Goal: Transaction & Acquisition: Purchase product/service

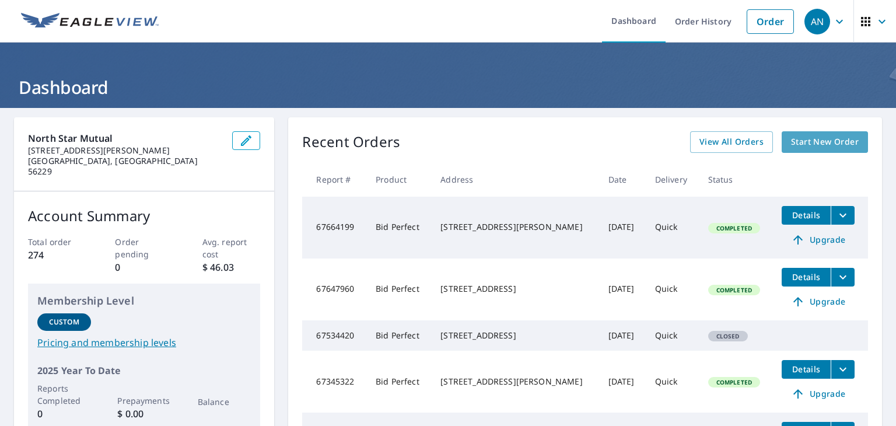
click at [824, 139] on span "Start New Order" at bounding box center [825, 142] width 68 height 15
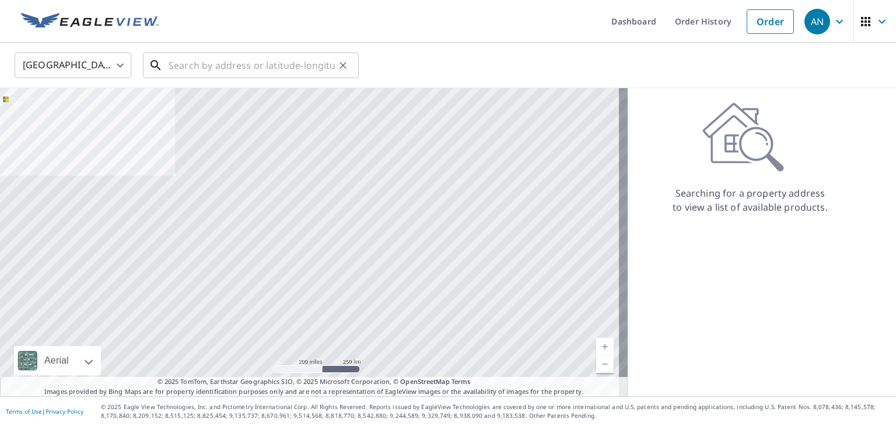
click at [243, 63] on input "text" at bounding box center [252, 65] width 166 height 33
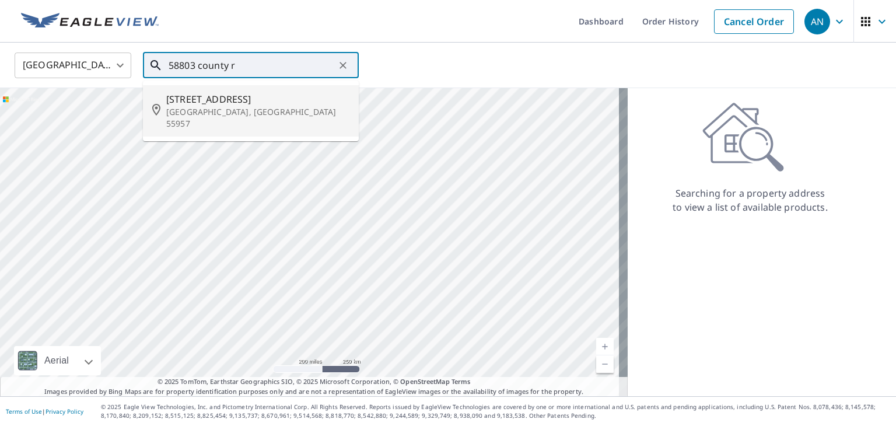
click at [238, 95] on span "[STREET_ADDRESS]" at bounding box center [257, 99] width 183 height 14
type input "[STREET_ADDRESS]"
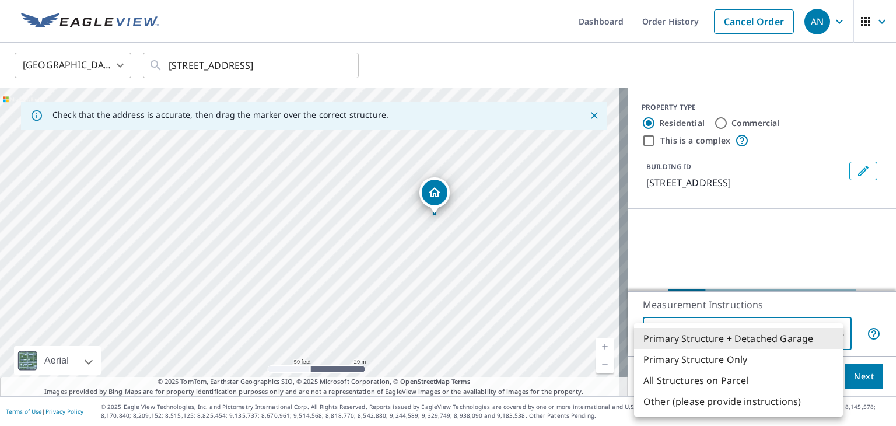
click at [771, 330] on body "AN AN Dashboard Order History Cancel Order AN [GEOGRAPHIC_DATA] [GEOGRAPHIC_DAT…" at bounding box center [448, 213] width 896 height 426
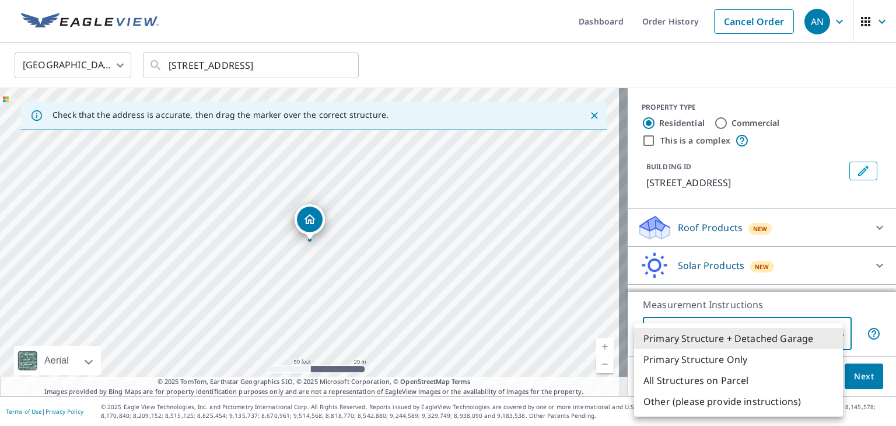
click at [742, 352] on li "Primary Structure Only" at bounding box center [738, 359] width 209 height 21
type input "2"
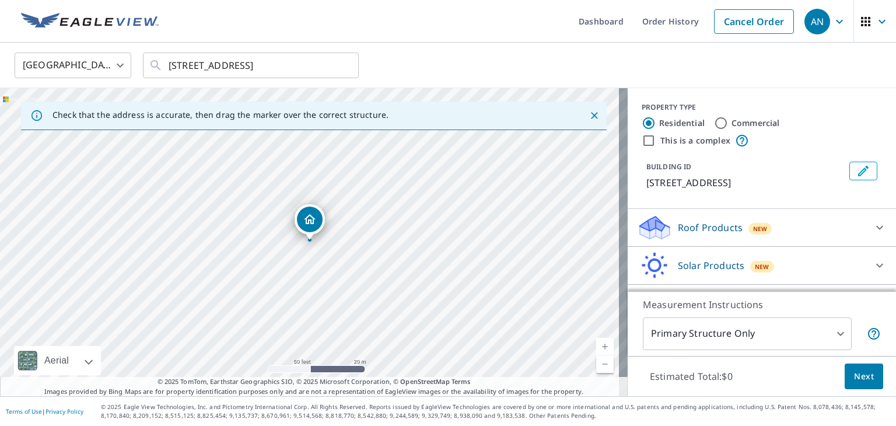
click at [783, 239] on div "Roof Products New" at bounding box center [751, 227] width 229 height 27
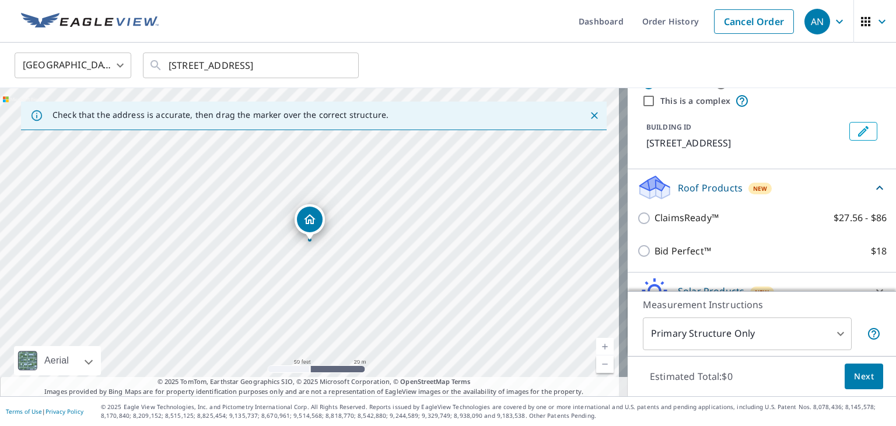
scroll to position [58, 0]
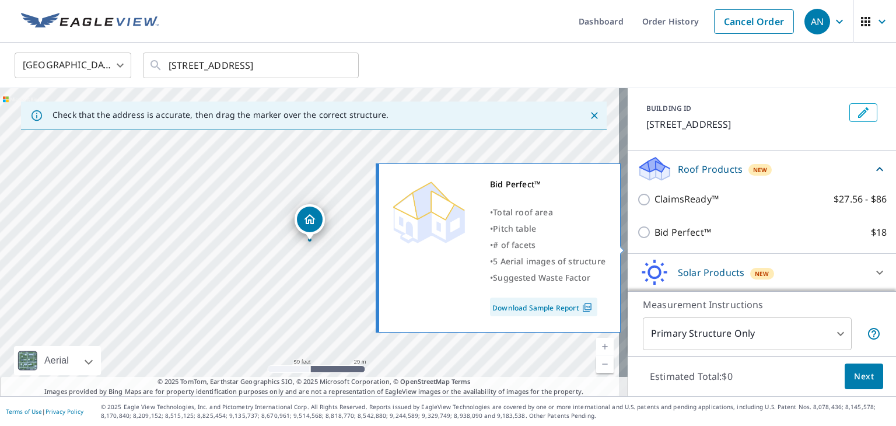
click at [683, 240] on p "Bid Perfect™" at bounding box center [683, 232] width 57 height 15
click at [655, 239] on input "Bid Perfect™ $18" at bounding box center [646, 232] width 18 height 14
checkbox input "true"
type input "1"
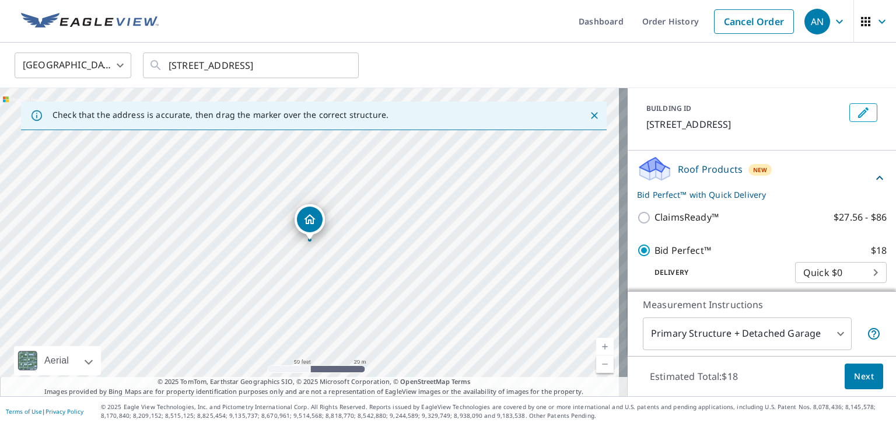
click at [854, 375] on span "Next" at bounding box center [864, 376] width 20 height 15
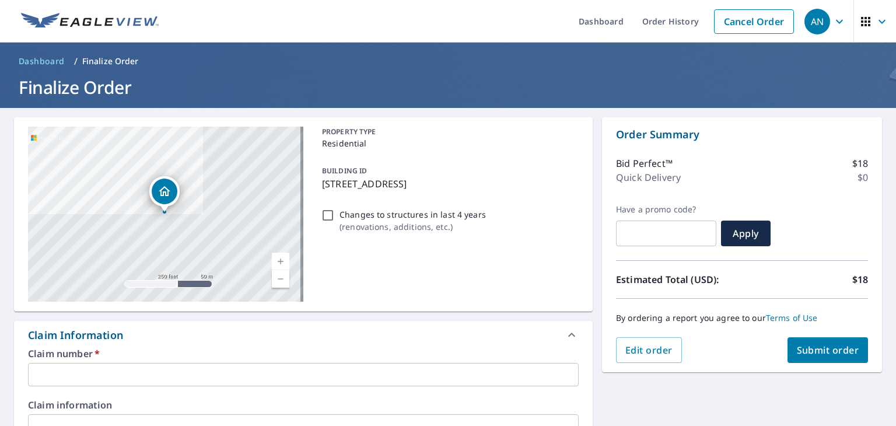
click at [277, 369] on input "text" at bounding box center [303, 374] width 551 height 23
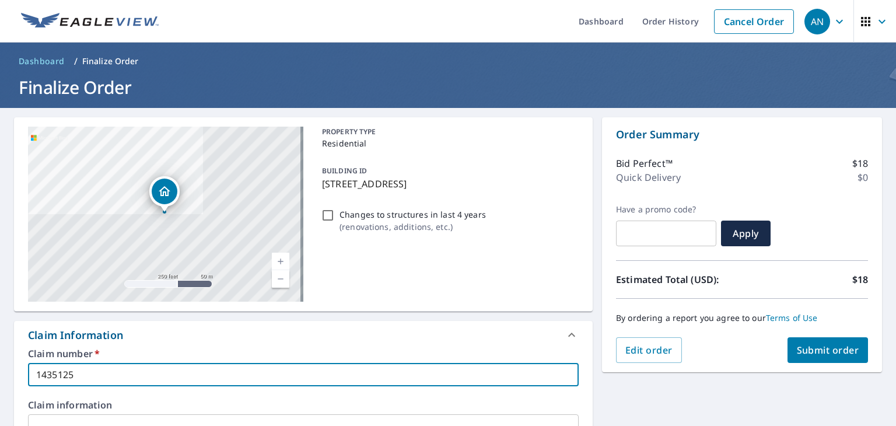
type input "1435125"
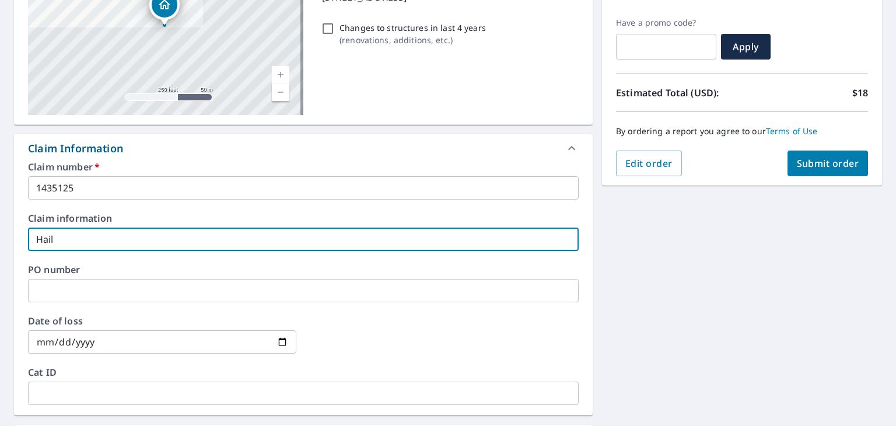
scroll to position [362, 0]
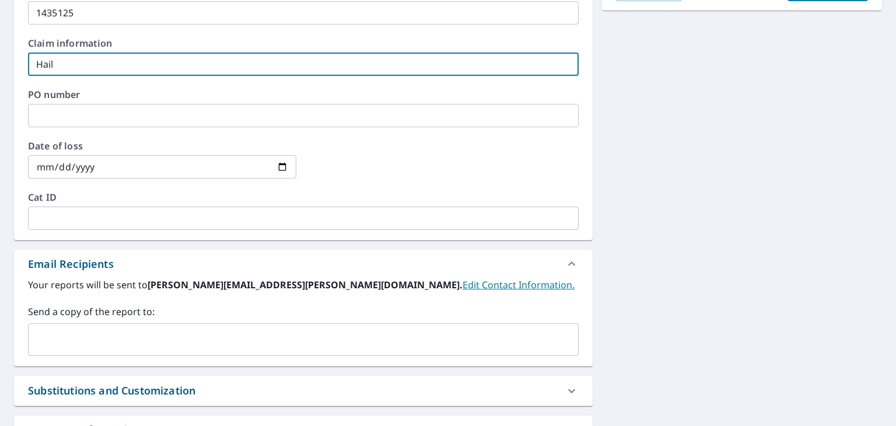
type input "Hail"
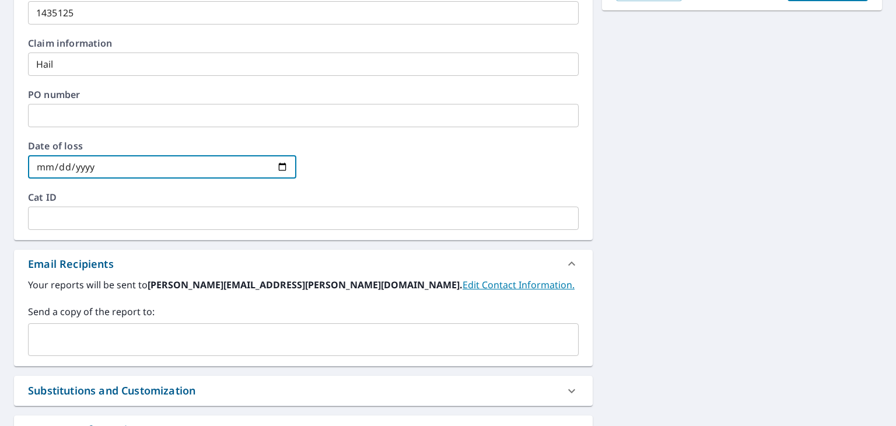
click at [167, 164] on input "date" at bounding box center [162, 166] width 268 height 23
type input "[DATE]"
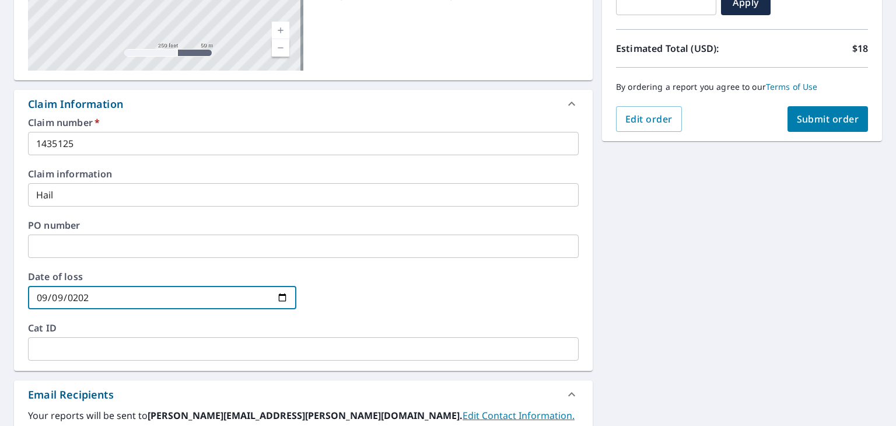
scroll to position [187, 0]
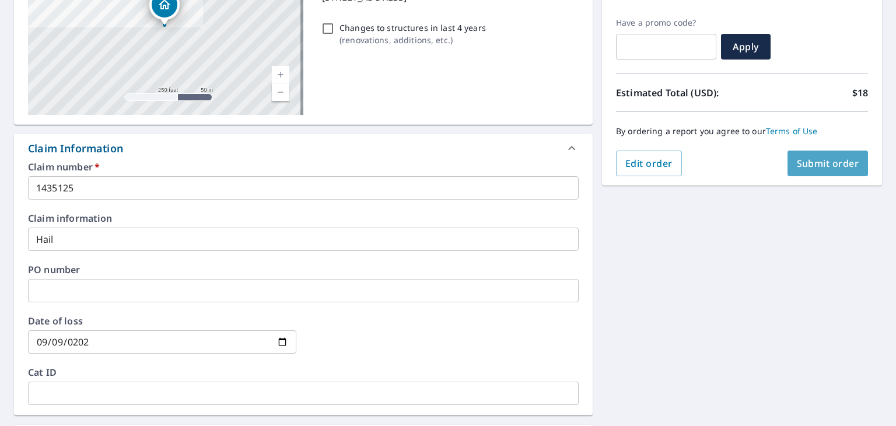
click at [823, 167] on span "Submit order" at bounding box center [828, 163] width 62 height 13
